Goal: Transaction & Acquisition: Purchase product/service

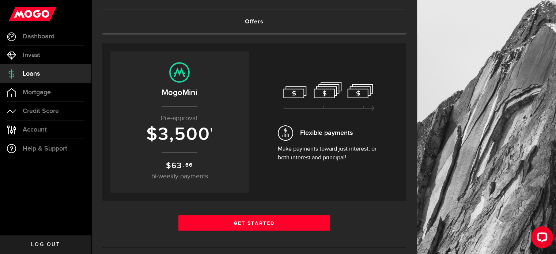
scroll to position [37, 0]
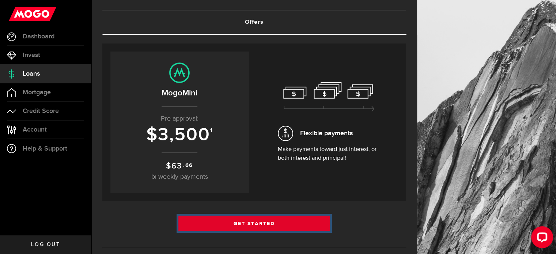
click at [256, 221] on link "Get Started" at bounding box center [255, 223] width 152 height 15
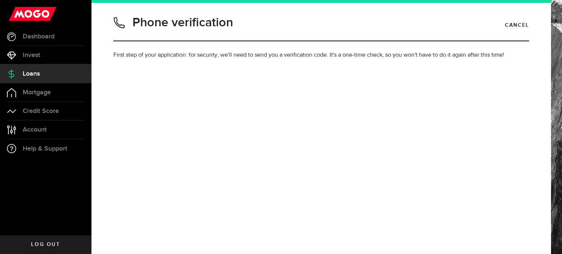
type input "5197611274"
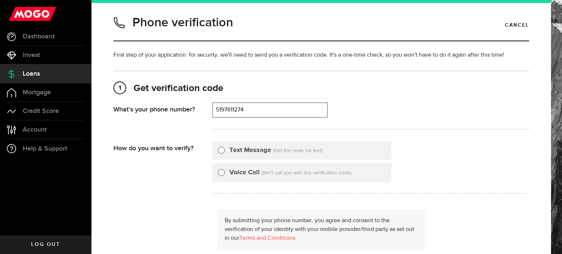
click at [221, 147] on input "Text Message" at bounding box center [221, 149] width 7 height 7
radio input "true"
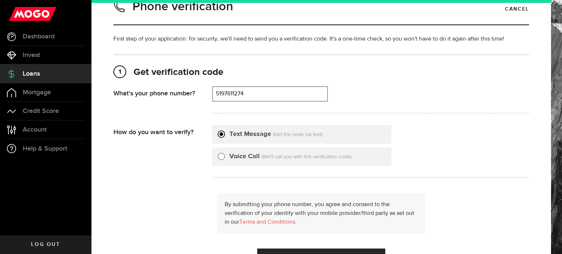
scroll to position [37, 0]
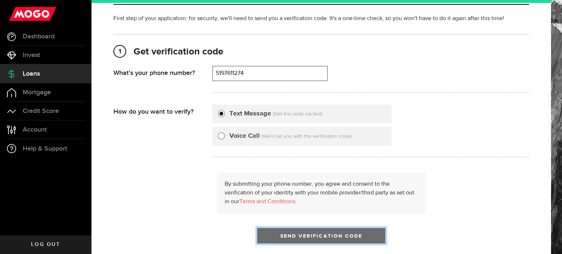
click at [311, 234] on span "Send Verification Code" at bounding box center [321, 236] width 82 height 5
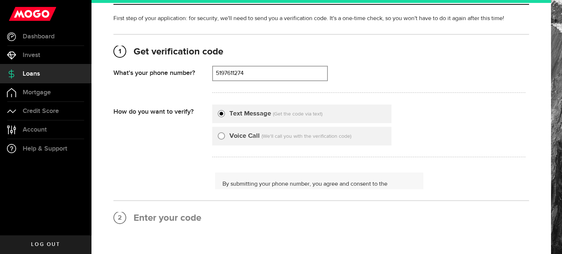
scroll to position [0, 0]
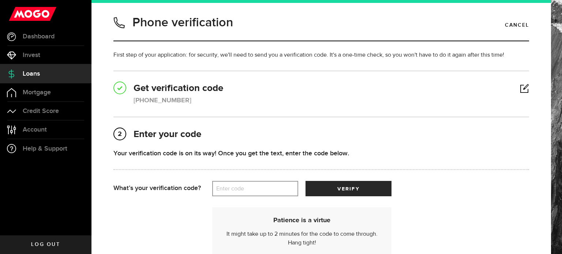
click at [252, 188] on label "Enter code" at bounding box center [255, 188] width 86 height 15
click at [252, 188] on input "Enter code" at bounding box center [255, 188] width 86 height 15
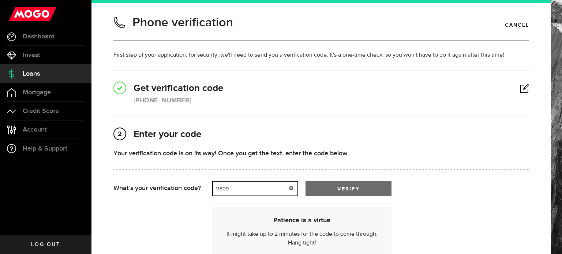
type input "11809"
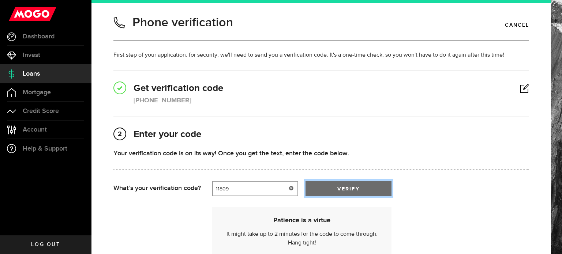
click at [342, 187] on span "verify" at bounding box center [348, 189] width 22 height 5
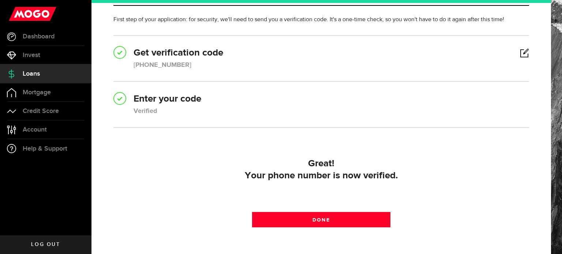
scroll to position [37, 0]
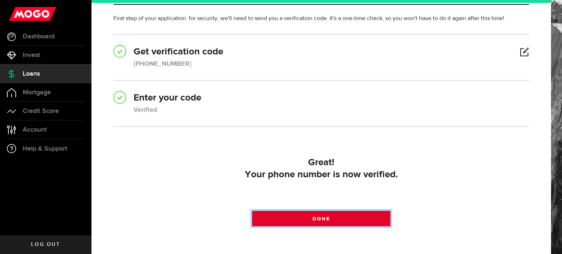
click at [315, 218] on span at bounding box center [321, 220] width 12 height 12
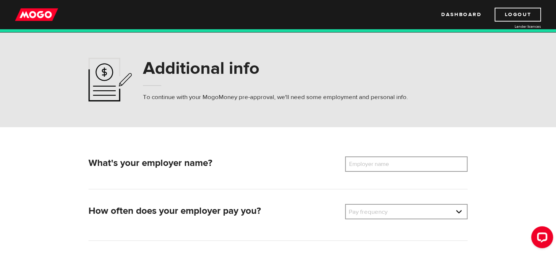
click at [361, 165] on label "Employer name" at bounding box center [374, 164] width 59 height 15
click at [361, 165] on input "Employer name" at bounding box center [406, 164] width 123 height 15
type input "HCL Canada, Inc"
click at [369, 214] on link at bounding box center [406, 212] width 121 height 14
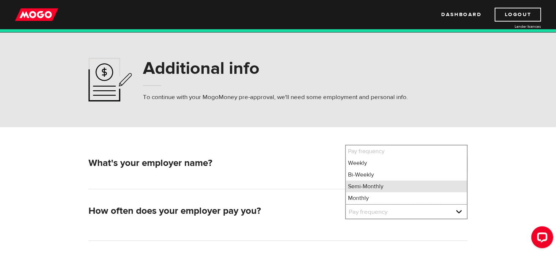
click at [368, 187] on li "Semi-Monthly" at bounding box center [406, 187] width 121 height 12
select select "3"
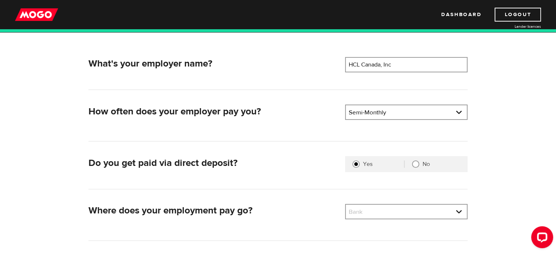
scroll to position [110, 0]
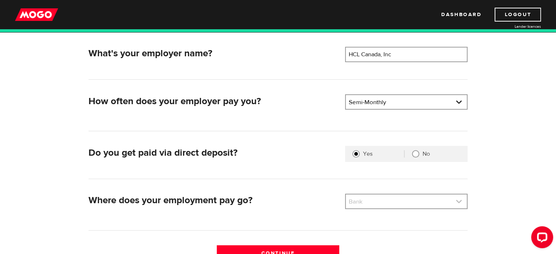
click at [430, 202] on link at bounding box center [406, 202] width 121 height 14
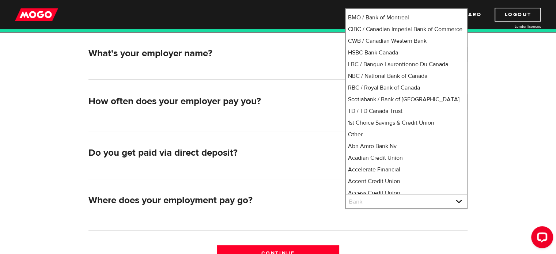
scroll to position [0, 0]
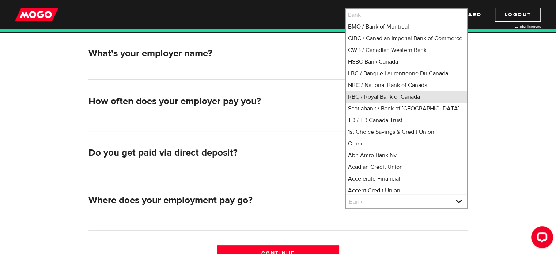
click at [387, 102] on li "RBC / Royal Bank of Canada" at bounding box center [406, 97] width 121 height 12
select select "8"
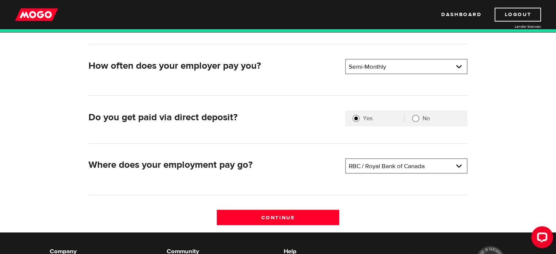
scroll to position [146, 0]
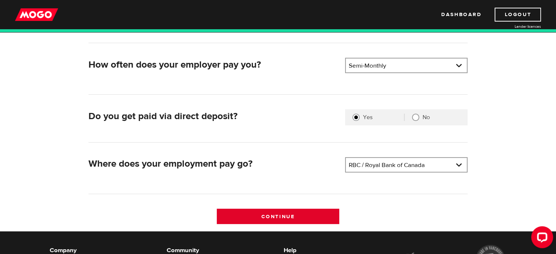
click at [275, 216] on input "Continue" at bounding box center [278, 216] width 123 height 15
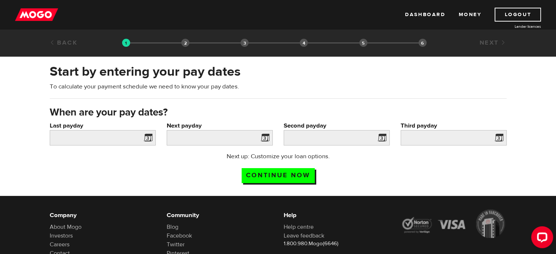
click at [149, 137] on span at bounding box center [146, 139] width 11 height 12
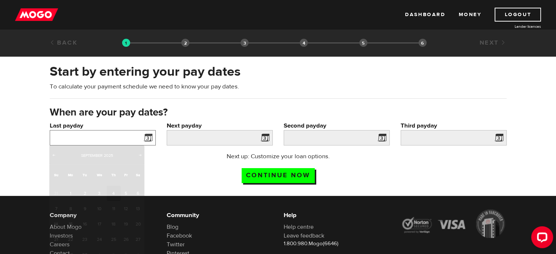
click at [128, 134] on input "Last payday" at bounding box center [103, 137] width 106 height 15
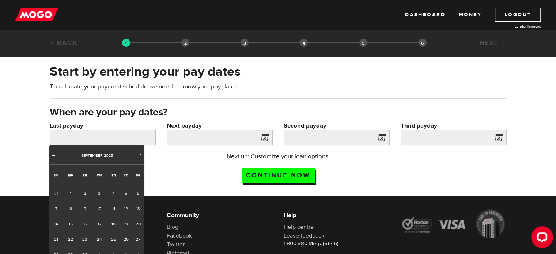
click at [53, 154] on span "Prev" at bounding box center [54, 155] width 6 height 6
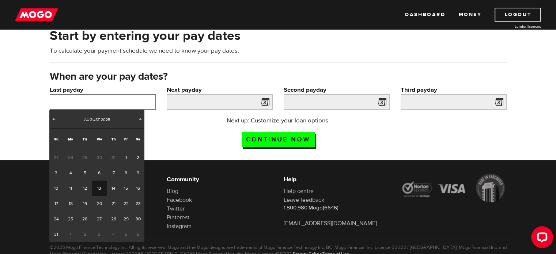
scroll to position [37, 0]
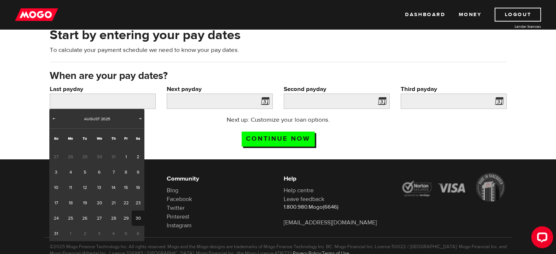
click at [139, 216] on link "30" at bounding box center [138, 218] width 13 height 15
type input "2025/08/30"
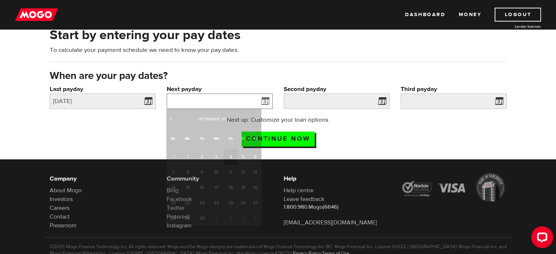
click at [204, 98] on input "Next payday" at bounding box center [220, 101] width 106 height 15
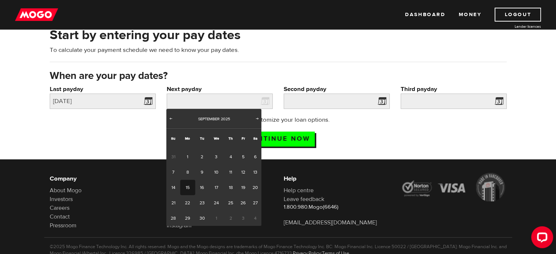
click at [185, 185] on link "15" at bounding box center [187, 187] width 15 height 15
type input "2025/09/15"
type input "2025/9/30"
type input "2025/10/15"
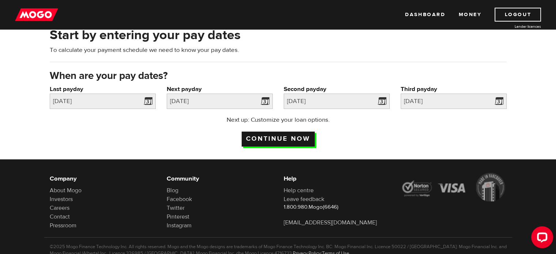
click at [279, 136] on input "Continue now" at bounding box center [278, 139] width 73 height 15
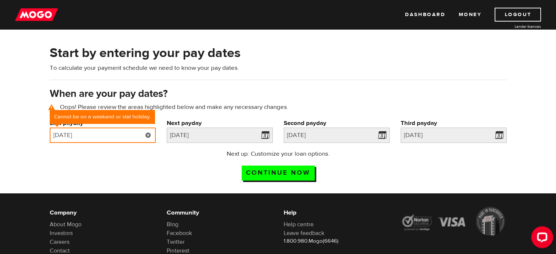
click at [136, 131] on input "2025/08/30" at bounding box center [103, 135] width 106 height 15
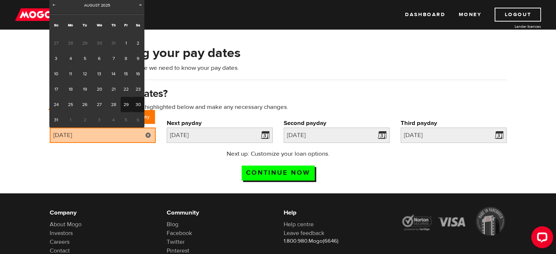
click at [128, 101] on link "29" at bounding box center [126, 104] width 11 height 15
type input "2025/08/29"
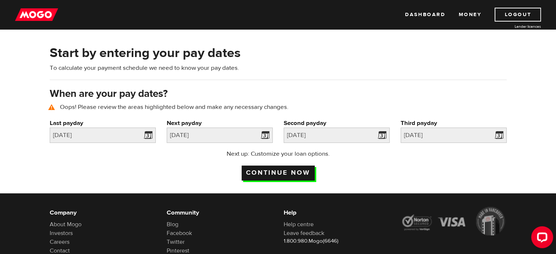
click at [267, 170] on input "Continue now" at bounding box center [278, 173] width 73 height 15
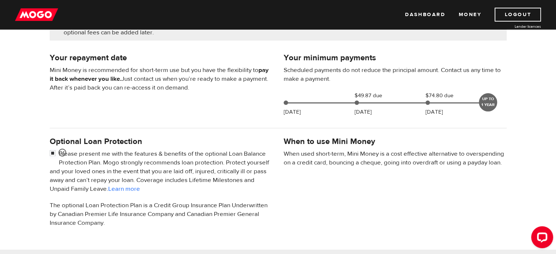
scroll to position [146, 0]
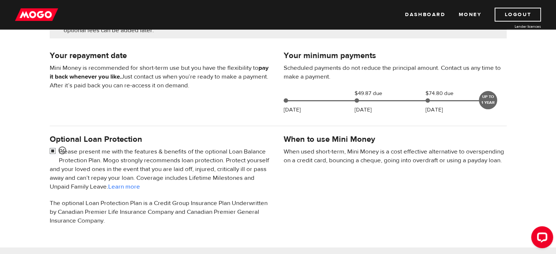
click at [51, 150] on input "checkbox" at bounding box center [54, 151] width 9 height 9
checkbox input "false"
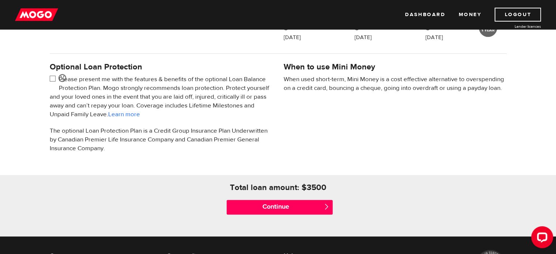
scroll to position [220, 0]
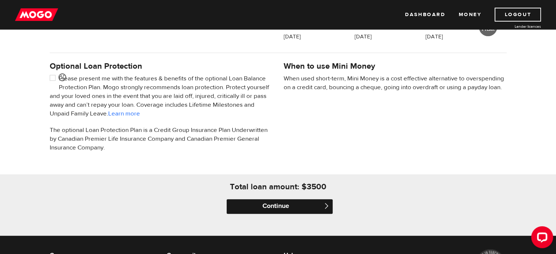
click at [275, 206] on input "Continue" at bounding box center [280, 206] width 106 height 15
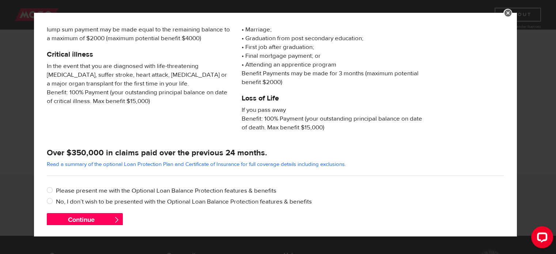
scroll to position [141, 0]
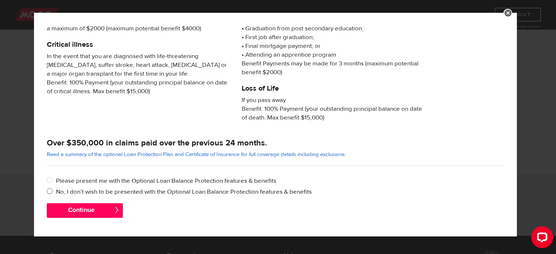
click at [49, 191] on input "No, I don’t wish to be presented with the Optional Loan Balance Protection feat…" at bounding box center [51, 192] width 9 height 9
radio input "true"
click at [78, 210] on button "Continue" at bounding box center [85, 210] width 76 height 15
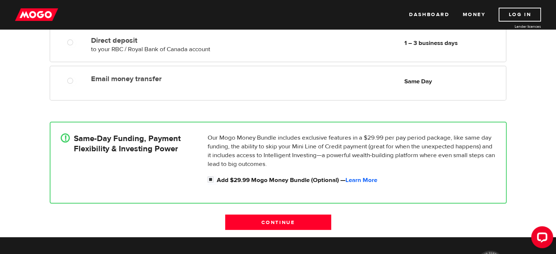
scroll to position [110, 0]
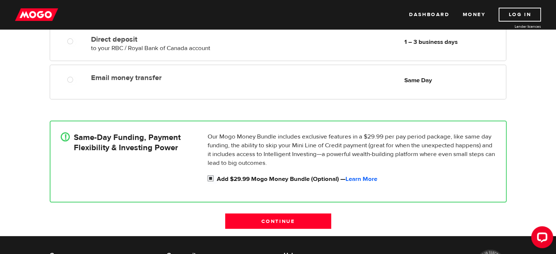
click at [211, 178] on input "Add $29.99 Mogo Money Bundle (Optional) — Learn More" at bounding box center [212, 179] width 9 height 9
checkbox input "false"
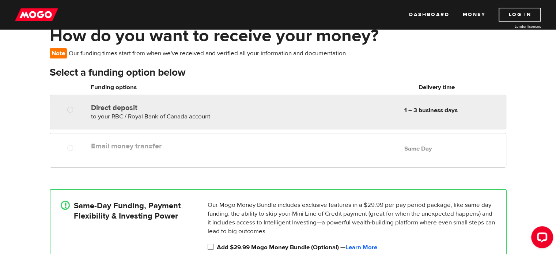
scroll to position [37, 0]
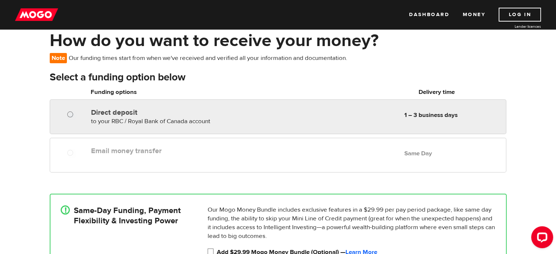
radio input "true"
click at [71, 113] on input "Direct deposit" at bounding box center [71, 115] width 9 height 9
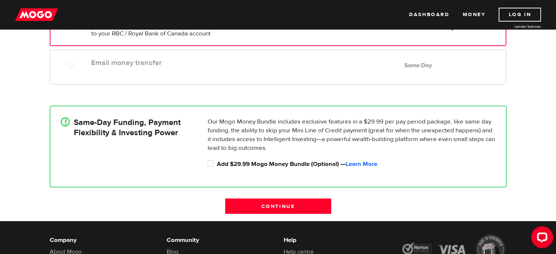
scroll to position [146, 0]
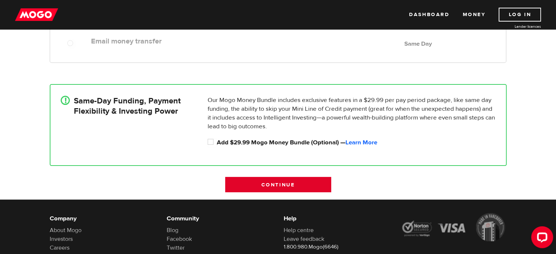
click at [274, 182] on input "Continue" at bounding box center [278, 184] width 106 height 15
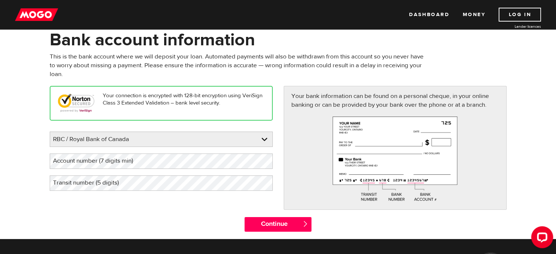
scroll to position [37, 0]
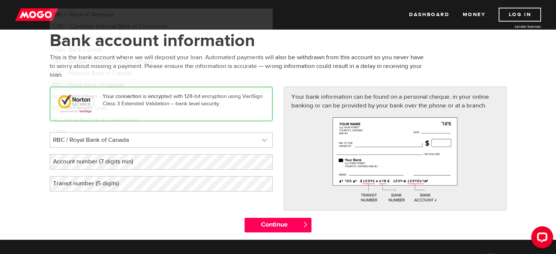
click at [262, 138] on link at bounding box center [161, 140] width 222 height 15
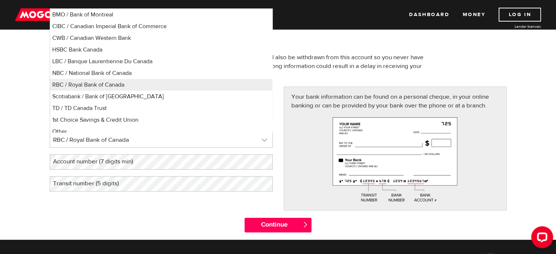
click at [112, 138] on link at bounding box center [161, 140] width 222 height 15
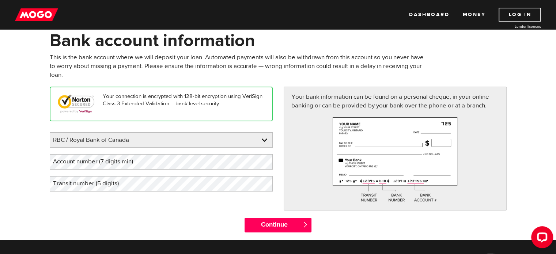
click at [138, 161] on label "Account number (7 digits min)" at bounding box center [99, 161] width 98 height 15
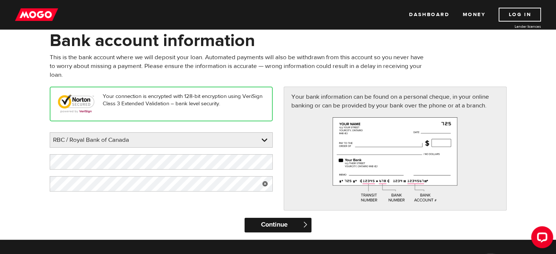
click at [270, 224] on input "Continue" at bounding box center [278, 225] width 67 height 15
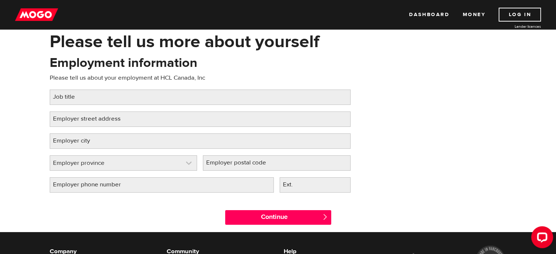
scroll to position [37, 0]
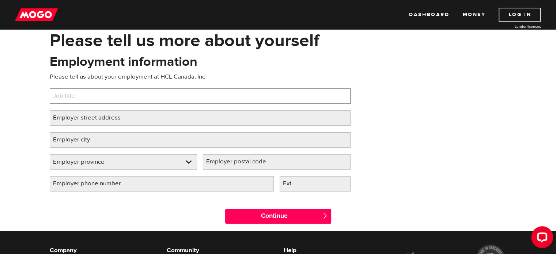
click at [134, 97] on input "Job title" at bounding box center [200, 96] width 301 height 15
type input "Site Services Engineer - IT Operations"
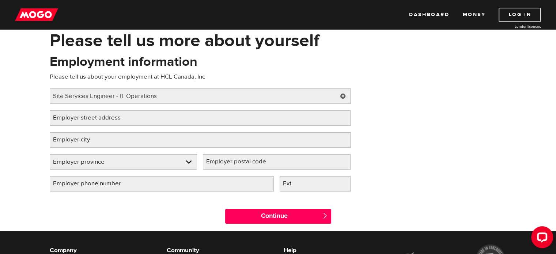
click at [131, 114] on label "Employer street address" at bounding box center [93, 117] width 86 height 15
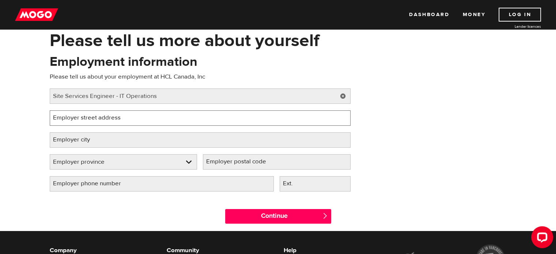
click at [131, 114] on input "Employer street address" at bounding box center [200, 117] width 301 height 15
type input "[STREET_ADDRESS]"
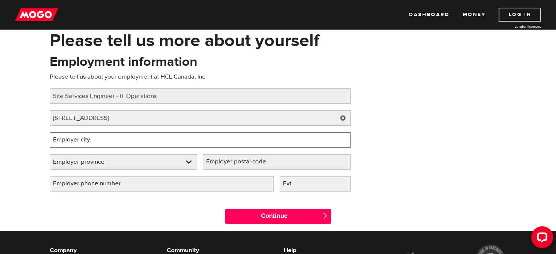
click at [131, 139] on input "Employer city" at bounding box center [200, 139] width 301 height 15
type input "Brantford"
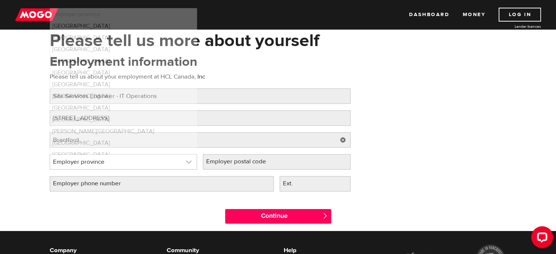
click at [184, 160] on link at bounding box center [123, 162] width 147 height 15
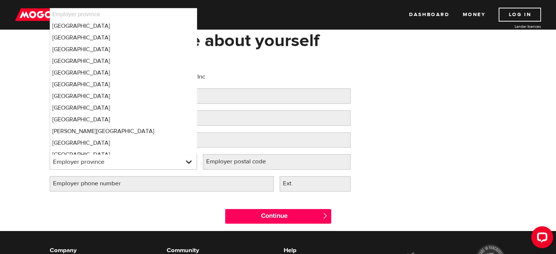
scroll to position [18, 0]
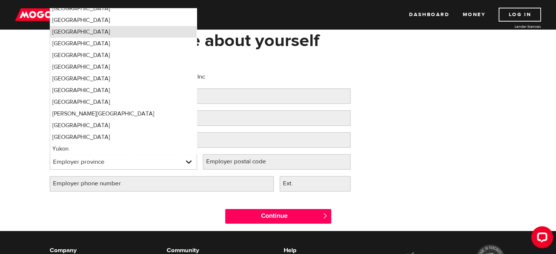
click at [146, 31] on li "[GEOGRAPHIC_DATA]" at bounding box center [123, 32] width 147 height 12
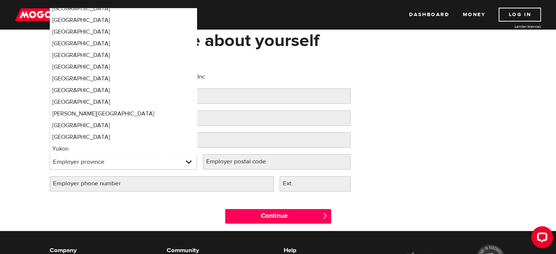
select select "ON"
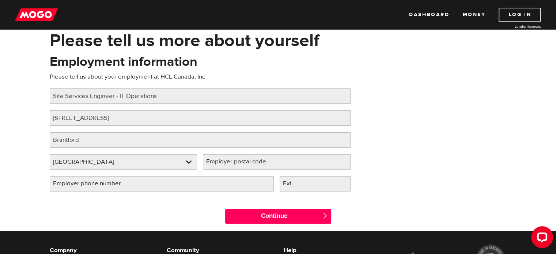
click at [258, 164] on label "Employer postal code" at bounding box center [242, 161] width 78 height 15
click at [258, 164] on input "Employer postal code" at bounding box center [277, 161] width 148 height 15
type input "N3V1G2"
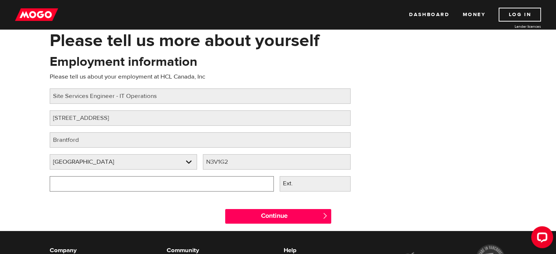
click at [224, 183] on input "Employer phone number" at bounding box center [162, 183] width 224 height 15
type input "(5 ) -"
type input "[PHONE_NUMBER]"
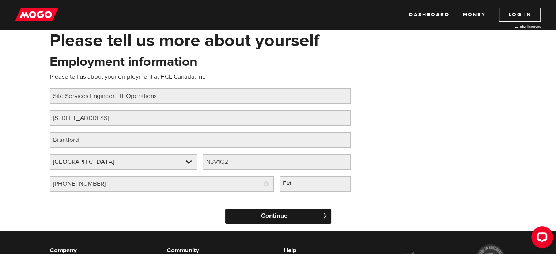
click at [272, 216] on input "Continue" at bounding box center [278, 216] width 106 height 15
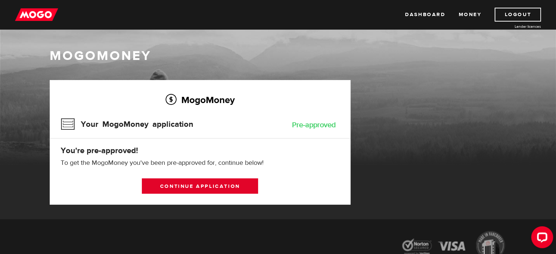
click at [197, 185] on link "Continue application" at bounding box center [200, 186] width 116 height 15
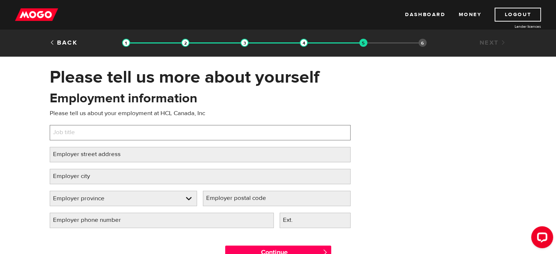
click at [139, 132] on input "Job title" at bounding box center [200, 132] width 301 height 15
type input "Site Service Engineer - IT Operations"
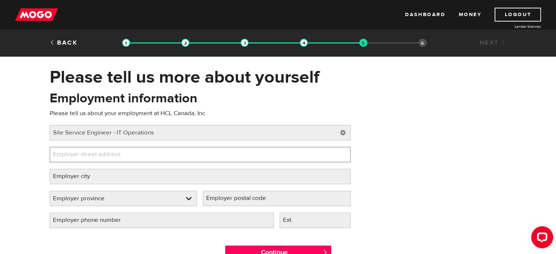
click at [165, 156] on input "Employer street address" at bounding box center [200, 154] width 301 height 15
type input "[STREET_ADDRESS]"
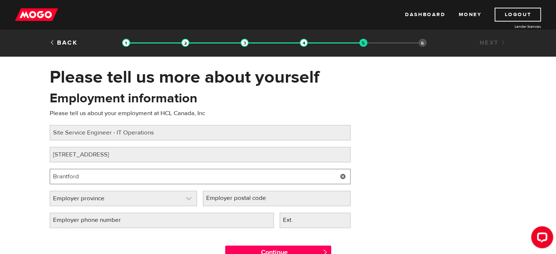
type input "Brantford"
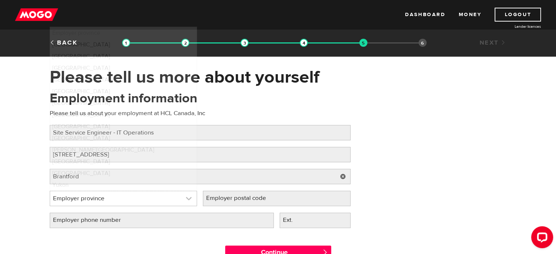
click at [169, 202] on link at bounding box center [123, 198] width 147 height 15
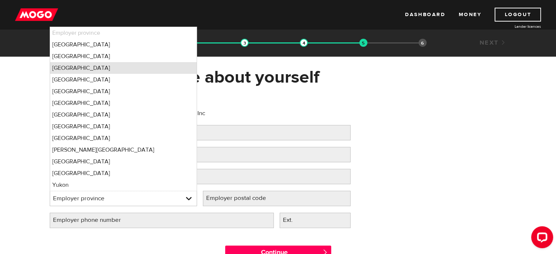
click at [179, 72] on li "Ontario" at bounding box center [123, 68] width 147 height 12
select select "ON"
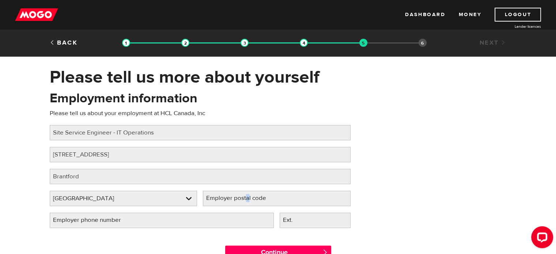
click at [247, 200] on label "Employer postal code" at bounding box center [242, 198] width 78 height 15
click at [247, 200] on input "Employer postal code" at bounding box center [277, 198] width 148 height 15
type input "N3V12G2"
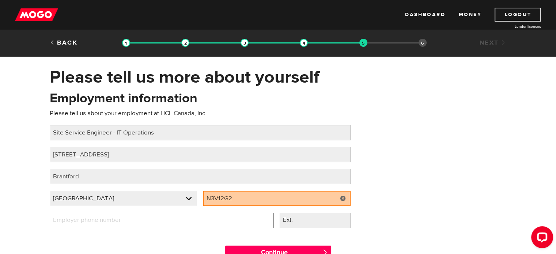
click at [188, 220] on input "Employer phone number" at bounding box center [162, 220] width 224 height 15
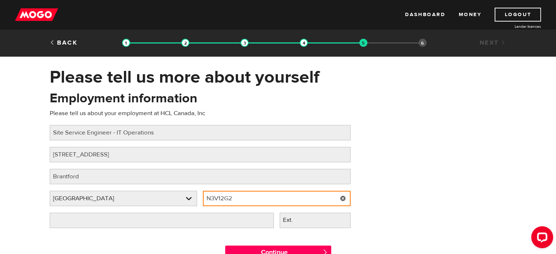
click at [224, 197] on input "N3V12G2" at bounding box center [277, 198] width 148 height 15
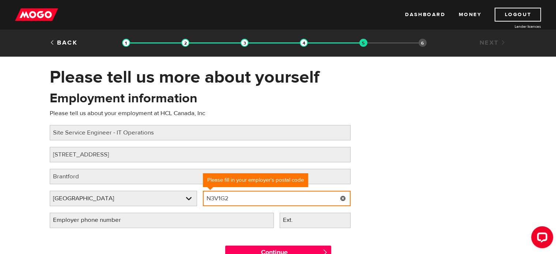
click at [243, 197] on input "N3V1G2" at bounding box center [277, 198] width 148 height 15
type input "N3V1G2"
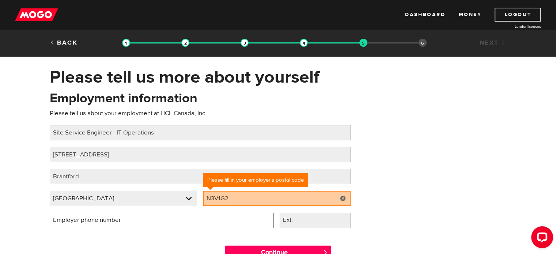
click at [145, 223] on input "Employer phone number" at bounding box center [162, 220] width 224 height 15
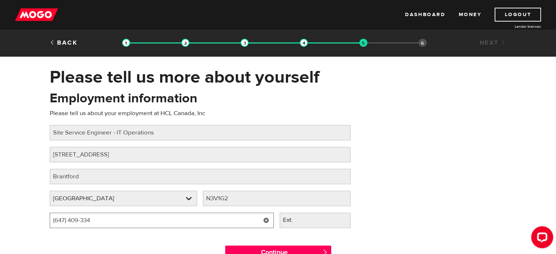
type input "(647) 409-3341"
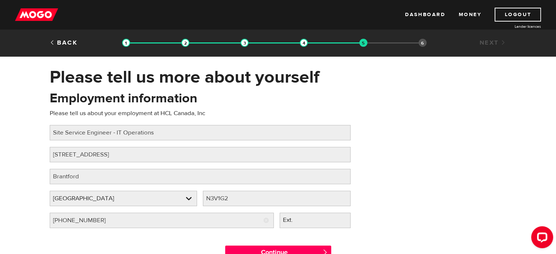
click at [225, 233] on div "Employer phone number Please fill in your employer's phone number (647) 409-3341" at bounding box center [162, 224] width 230 height 22
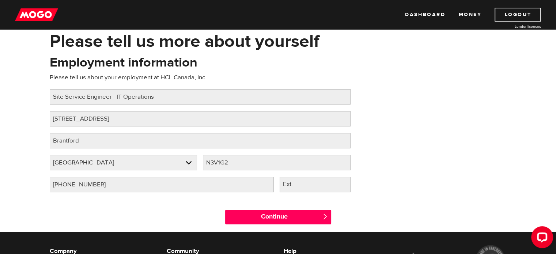
scroll to position [37, 0]
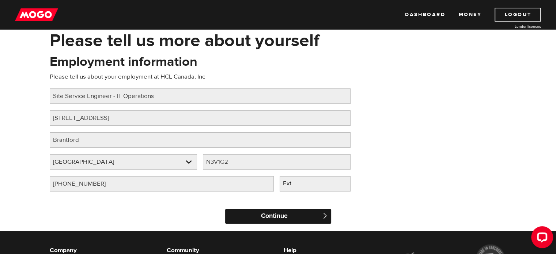
click at [271, 216] on input "Continue" at bounding box center [278, 216] width 106 height 15
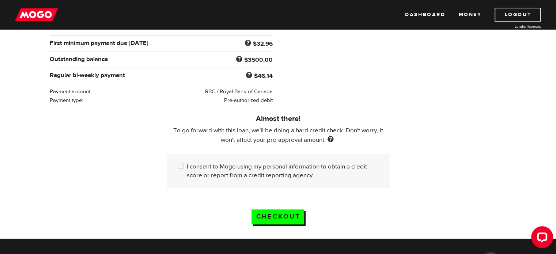
scroll to position [146, 0]
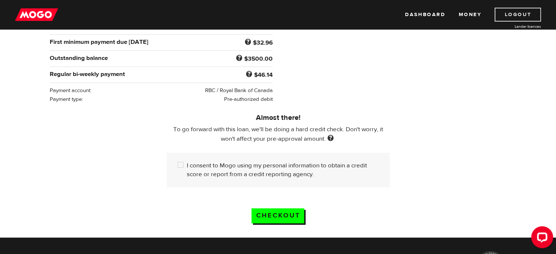
click at [516, 12] on link "Logout" at bounding box center [518, 15] width 46 height 14
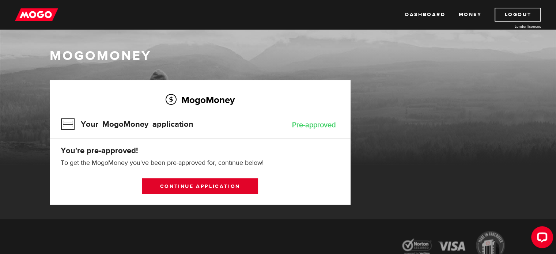
click at [208, 185] on link "Continue application" at bounding box center [200, 186] width 116 height 15
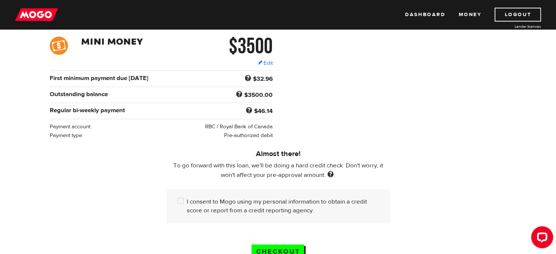
scroll to position [110, 0]
click at [181, 199] on input "I consent to Mogo using my personal information to obtain a credit score or rep…" at bounding box center [182, 202] width 9 height 9
checkbox input "true"
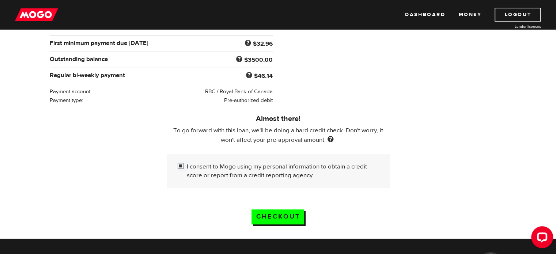
scroll to position [146, 0]
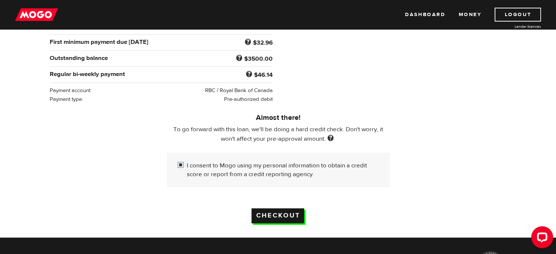
click at [277, 213] on input "Checkout" at bounding box center [278, 216] width 53 height 15
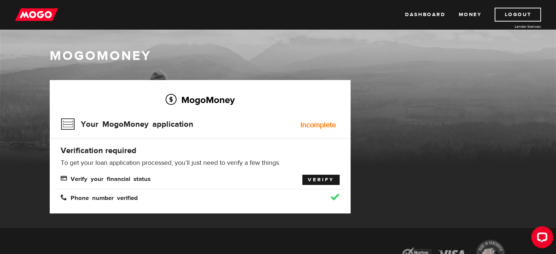
click at [320, 180] on link "Verify" at bounding box center [321, 180] width 37 height 10
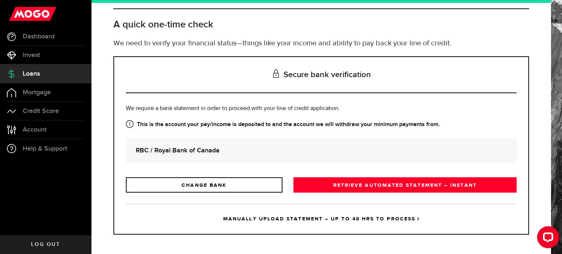
scroll to position [33, 0]
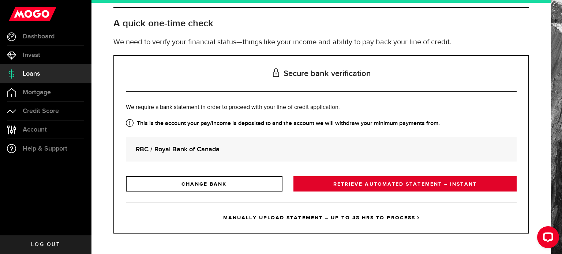
click at [380, 183] on link "RETRIEVE AUTOMATED STATEMENT – INSTANT" at bounding box center [404, 183] width 223 height 15
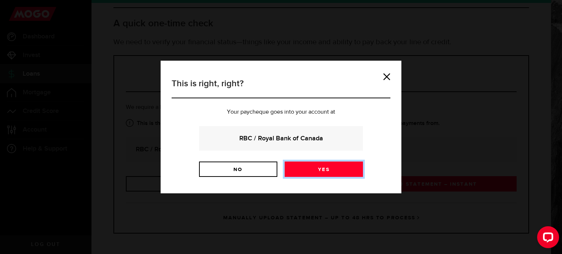
click at [319, 168] on link "Yes" at bounding box center [324, 169] width 78 height 15
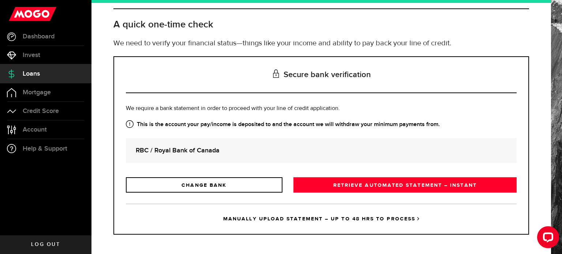
scroll to position [33, 0]
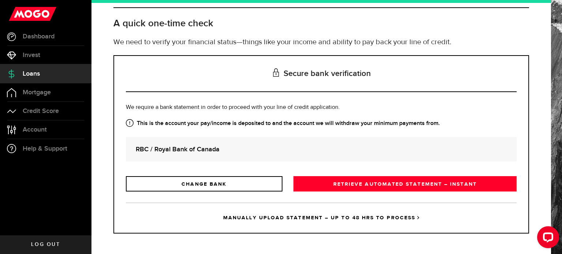
click at [355, 217] on link "MANUALLY UPLOAD STATEMENT – UP TO 48 HRS TO PROCESS" at bounding box center [321, 218] width 391 height 30
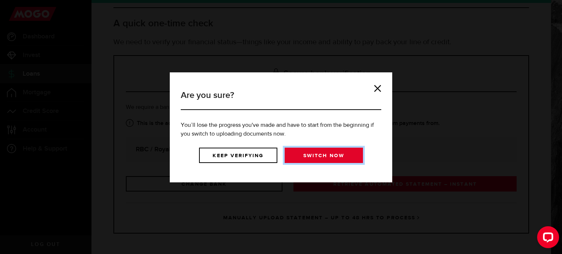
click at [316, 156] on link "Switch now" at bounding box center [324, 155] width 78 height 15
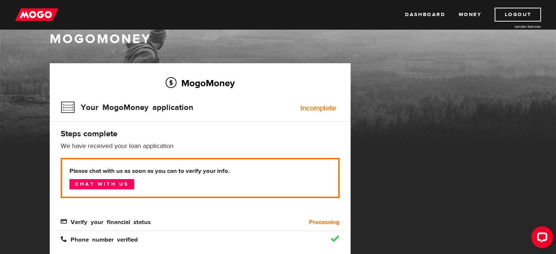
scroll to position [37, 0]
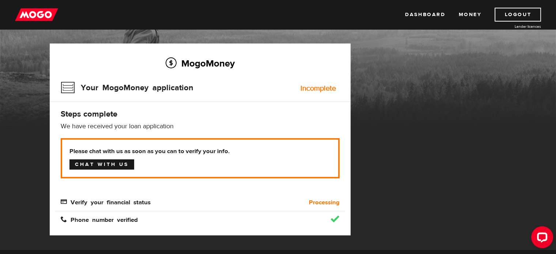
click at [105, 163] on link "Chat with us" at bounding box center [102, 165] width 65 height 10
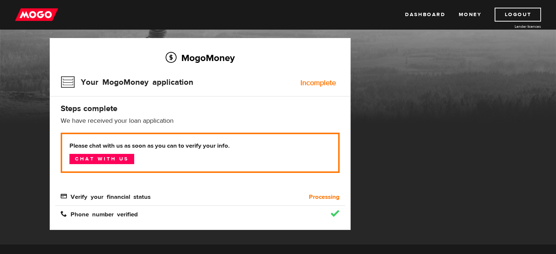
scroll to position [0, 0]
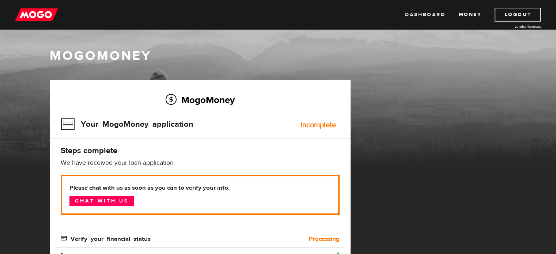
click at [435, 13] on link "Dashboard" at bounding box center [425, 15] width 40 height 14
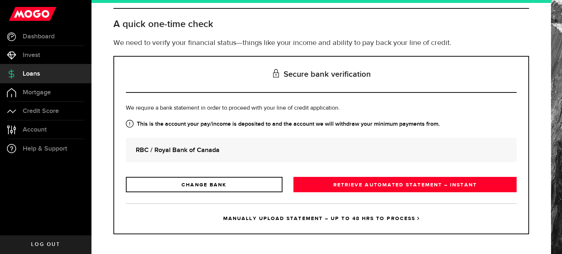
scroll to position [33, 0]
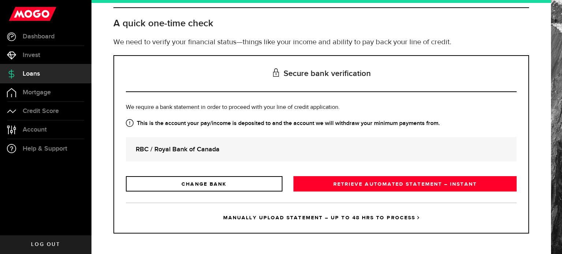
click at [273, 215] on link "MANUALLY UPLOAD STATEMENT – UP TO 48 HRS TO PROCESS" at bounding box center [321, 218] width 391 height 30
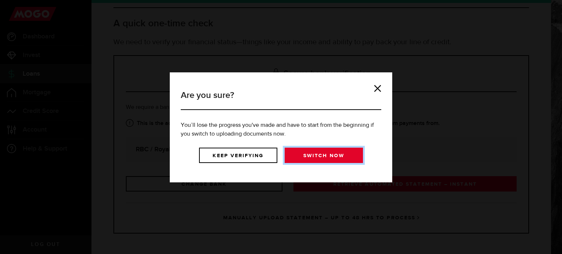
click at [314, 155] on link "Switch now" at bounding box center [324, 155] width 78 height 15
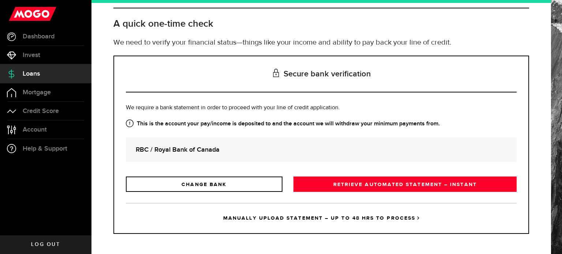
scroll to position [33, 0]
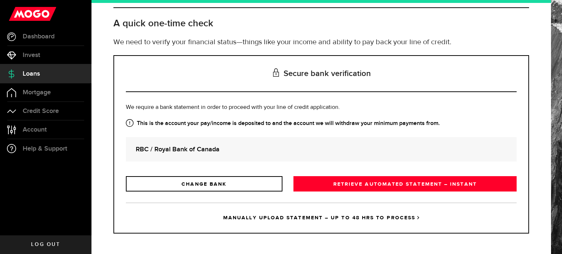
click at [277, 217] on link "MANUALLY UPLOAD STATEMENT – UP TO 48 HRS TO PROCESS" at bounding box center [321, 218] width 391 height 30
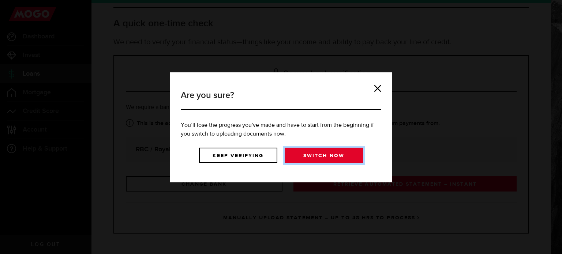
click at [310, 154] on link "Switch now" at bounding box center [324, 155] width 78 height 15
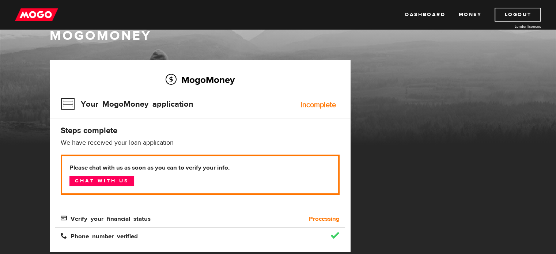
scroll to position [37, 0]
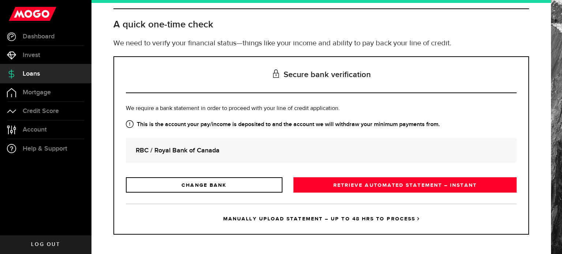
scroll to position [33, 0]
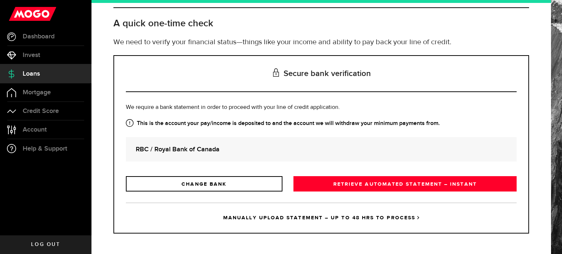
click at [297, 217] on link "MANUALLY UPLOAD STATEMENT – UP TO 48 HRS TO PROCESS" at bounding box center [321, 218] width 391 height 30
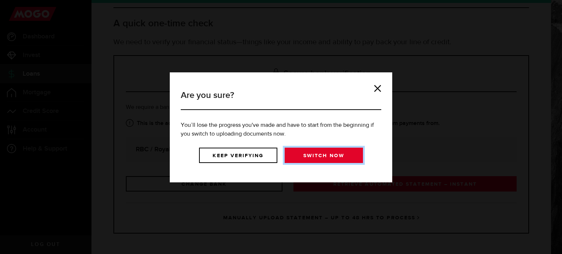
click at [313, 151] on link "Switch now" at bounding box center [324, 155] width 78 height 15
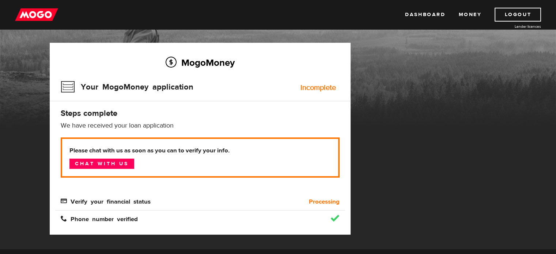
scroll to position [37, 0]
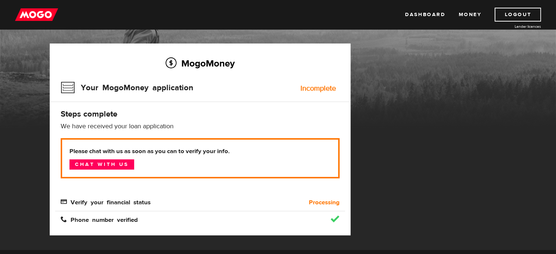
click at [117, 82] on h3 "Your MogoMoney application" at bounding box center [127, 87] width 133 height 19
drag, startPoint x: 119, startPoint y: 203, endPoint x: 112, endPoint y: 204, distance: 7.0
click at [119, 203] on span "Verify your financial status" at bounding box center [106, 202] width 90 height 6
click at [103, 126] on p "We have received your loan application" at bounding box center [200, 126] width 279 height 9
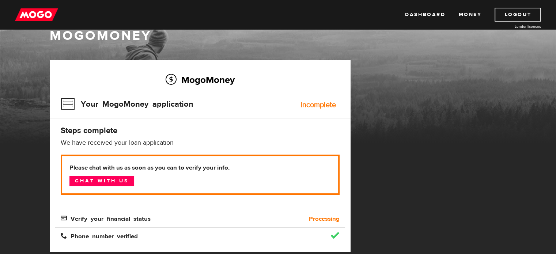
scroll to position [0, 0]
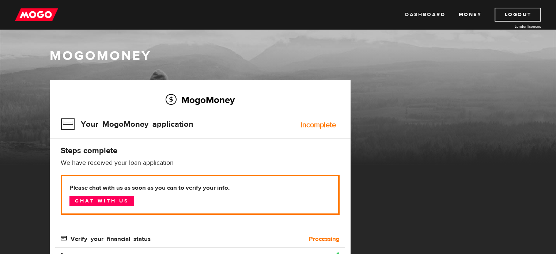
click at [424, 13] on link "Dashboard" at bounding box center [425, 15] width 40 height 14
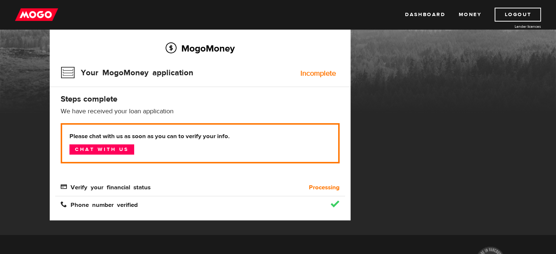
scroll to position [37, 0]
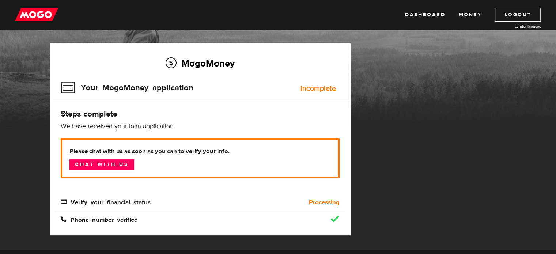
click at [210, 63] on h2 "MogoMoney" at bounding box center [200, 63] width 279 height 15
drag, startPoint x: 183, startPoint y: 109, endPoint x: 180, endPoint y: 124, distance: 14.9
click at [183, 108] on div "MogoMoney Your MogoMoney application Incomplete Steps complete We have received…" at bounding box center [200, 140] width 301 height 192
click at [173, 135] on div "MogoMoney Your MogoMoney application Incomplete Steps complete We have received…" at bounding box center [200, 140] width 301 height 192
click at [162, 161] on p "Please chat with us as soon as you can to verify your info. Chat with us" at bounding box center [200, 158] width 279 height 40
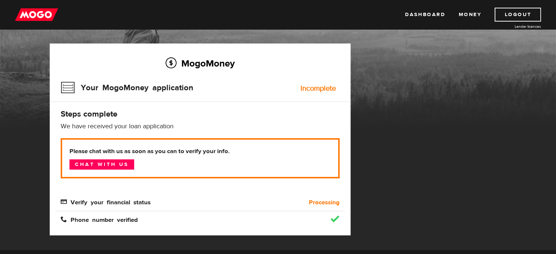
click at [39, 16] on img at bounding box center [36, 15] width 43 height 14
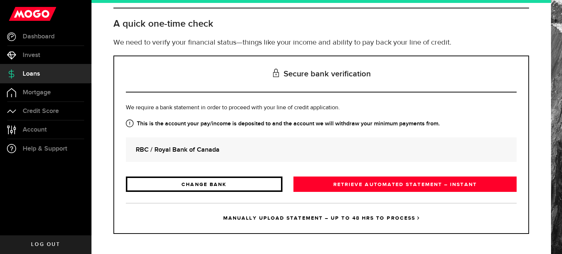
scroll to position [33, 0]
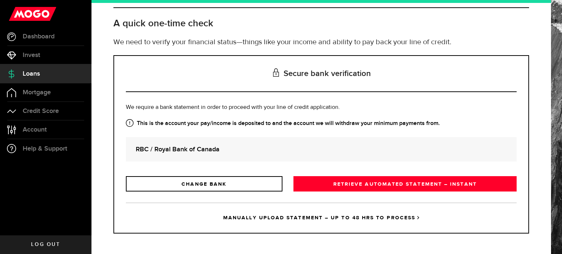
click at [266, 217] on link "MANUALLY UPLOAD STATEMENT – UP TO 48 HRS TO PROCESS" at bounding box center [321, 218] width 391 height 30
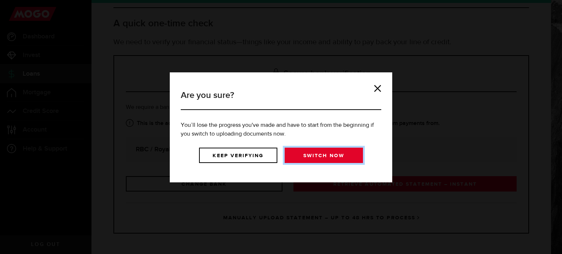
click at [307, 158] on link "Switch now" at bounding box center [324, 155] width 78 height 15
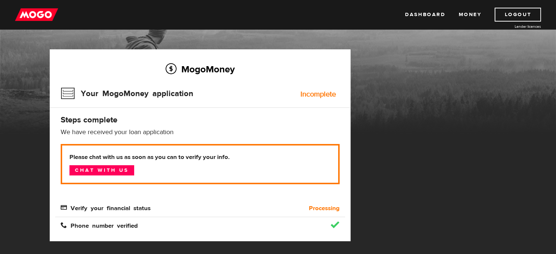
scroll to position [37, 0]
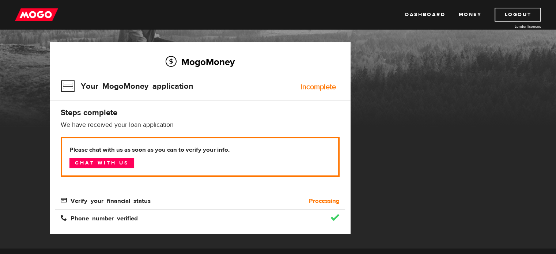
scroll to position [37, 0]
